Goal: Task Accomplishment & Management: Manage account settings

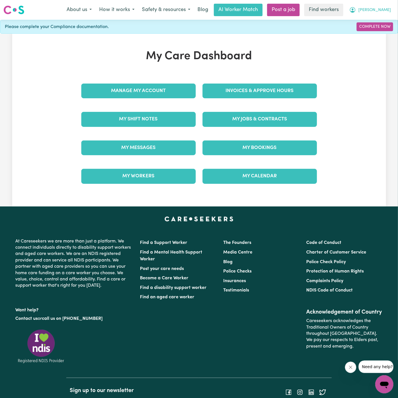
click at [384, 10] on span "[PERSON_NAME]" at bounding box center [374, 10] width 33 height 6
click at [381, 31] on link "Logout" at bounding box center [372, 32] width 45 height 11
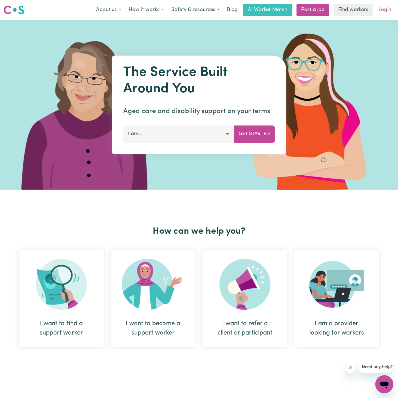
click at [387, 8] on link "Login" at bounding box center [385, 10] width 20 height 12
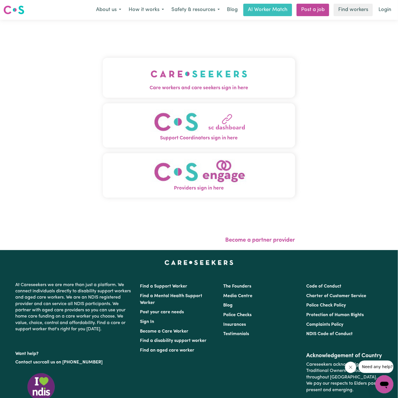
click at [189, 62] on button "Care workers and care seekers sign in here" at bounding box center [199, 78] width 192 height 40
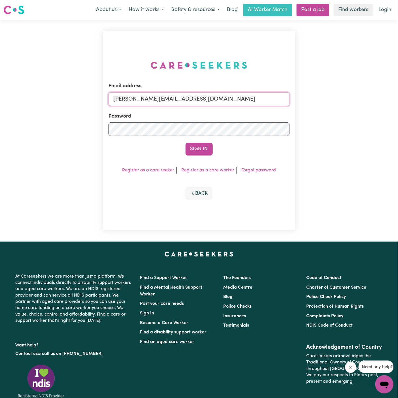
click at [221, 99] on input "[PERSON_NAME][EMAIL_ADDRESS][DOMAIN_NAME]" at bounding box center [199, 99] width 181 height 14
drag, startPoint x: 142, startPoint y: 97, endPoint x: 329, endPoint y: 97, distance: 187.8
click at [329, 97] on div "Email address [EMAIL_ADDRESS][DOMAIN_NAME] Password Sign In Register as a care …" at bounding box center [199, 131] width 398 height 222
type input "superuser~[EMAIL_ADDRESS][DOMAIN_NAME]"
click at [186, 143] on button "Sign In" at bounding box center [199, 149] width 27 height 12
